Goal: Information Seeking & Learning: Learn about a topic

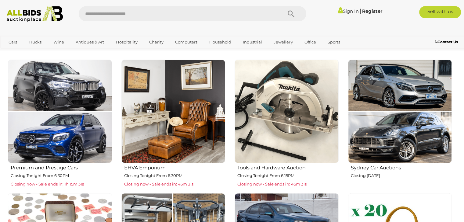
scroll to position [218, 0]
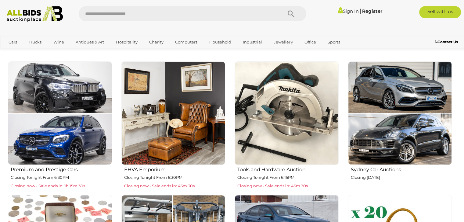
click at [262, 162] on img at bounding box center [286, 114] width 104 height 104
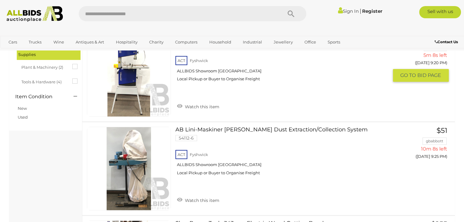
scroll to position [158, 0]
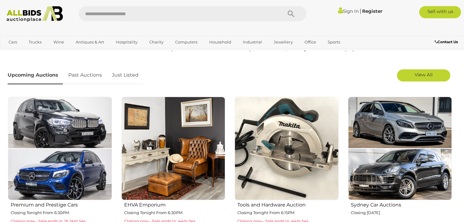
scroll to position [183, 0]
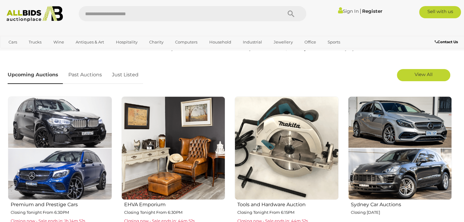
click at [287, 158] on img at bounding box center [286, 149] width 104 height 104
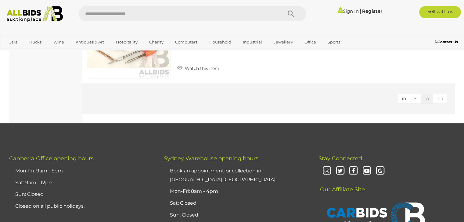
scroll to position [479, 0]
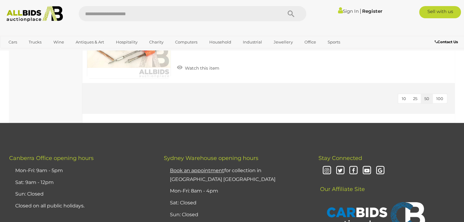
click at [419, 94] on button "25" at bounding box center [415, 98] width 12 height 9
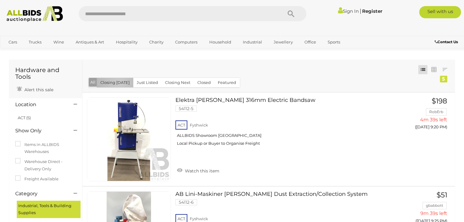
click at [118, 83] on button "Closing [DATE]" at bounding box center [115, 82] width 37 height 9
click at [141, 83] on button "Just Listed" at bounding box center [147, 82] width 29 height 9
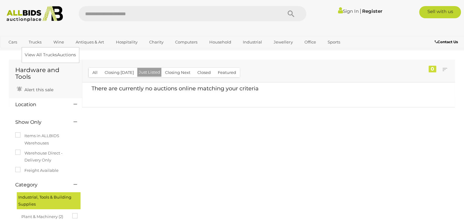
click at [35, 41] on link "Trucks" at bounding box center [35, 42] width 21 height 10
click at [47, 55] on link "View All Trucks Auctions" at bounding box center [52, 54] width 54 height 9
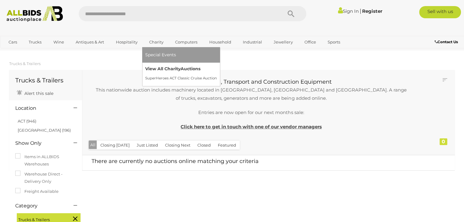
click at [165, 69] on link "View All Charity Auctions" at bounding box center [181, 68] width 72 height 9
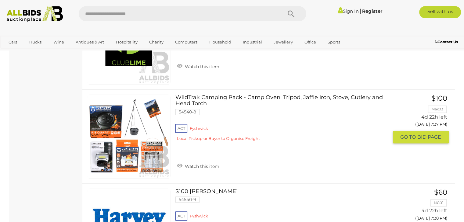
scroll to position [739, 0]
click at [217, 133] on div "ACT Fyshwick Local Pickup or Buyer to Organise Freight" at bounding box center [281, 134] width 212 height 23
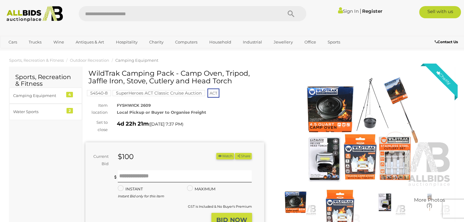
scroll to position [3, 0]
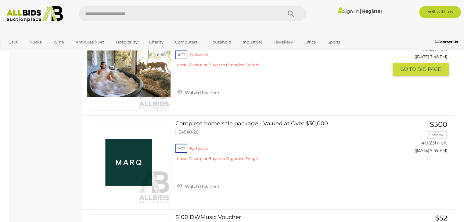
scroll to position [1619, 0]
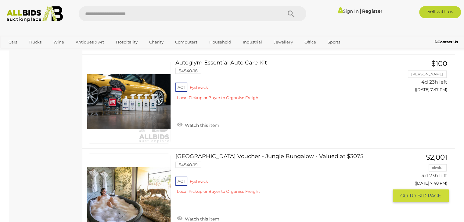
drag, startPoint x: 219, startPoint y: 158, endPoint x: 310, endPoint y: 172, distance: 91.7
click at [310, 176] on div "ACT Fyshwick Local Pickup or Buyer to Organise Freight" at bounding box center [281, 187] width 212 height 23
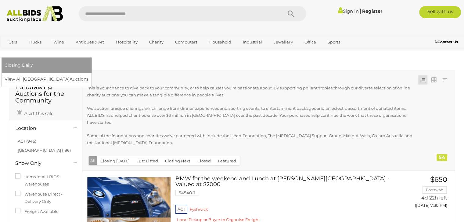
click at [56, 47] on link "[GEOGRAPHIC_DATA]" at bounding box center [30, 52] width 51 height 10
click at [92, 75] on link "View All Sydney Auctions" at bounding box center [49, 79] width 88 height 9
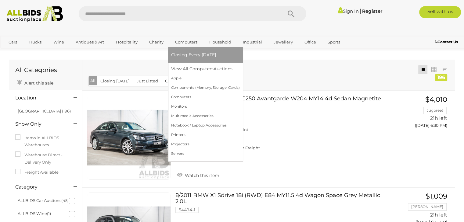
click at [186, 40] on link "Computers" at bounding box center [186, 42] width 30 height 10
click at [176, 78] on link "Apple" at bounding box center [205, 78] width 69 height 9
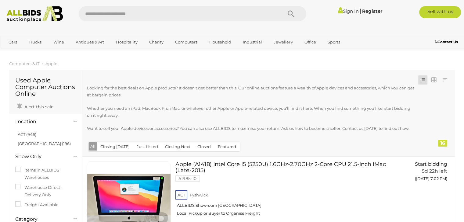
click at [108, 16] on input "text" at bounding box center [177, 13] width 197 height 15
type input "******"
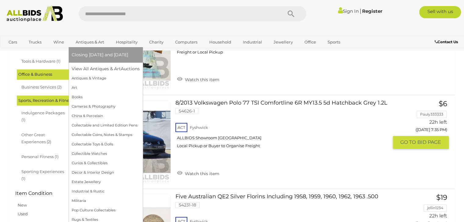
scroll to position [577, 0]
